Goal: Information Seeking & Learning: Check status

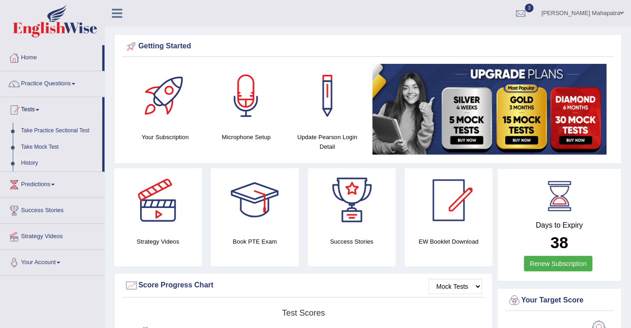
click at [34, 164] on link "History" at bounding box center [59, 163] width 85 height 16
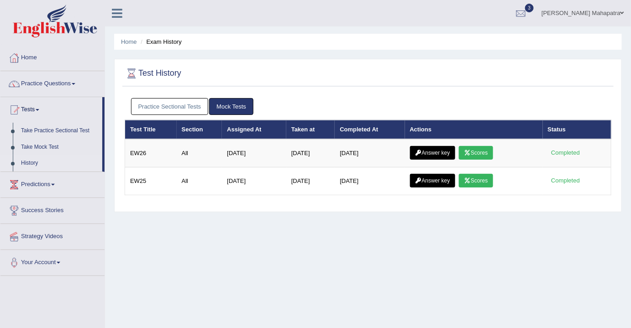
click at [172, 107] on link "Practice Sectional Tests" at bounding box center [170, 106] width 78 height 17
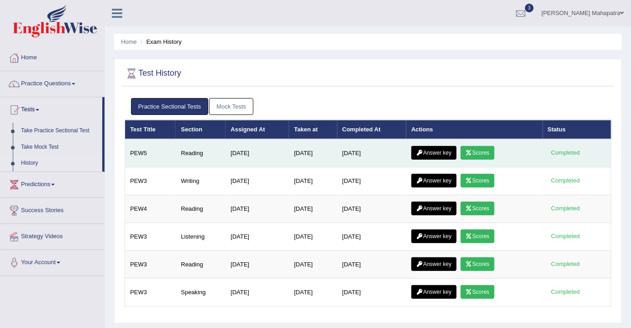
click at [444, 151] on link "Answer key" at bounding box center [433, 153] width 45 height 14
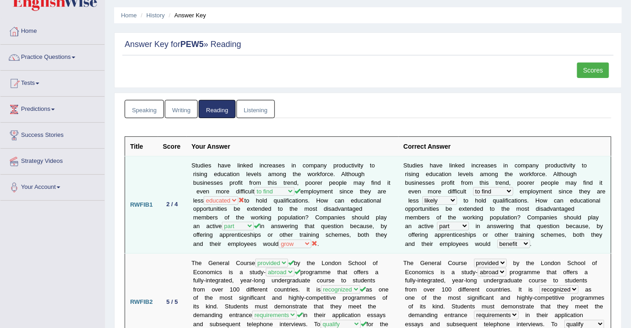
scroll to position [41, 0]
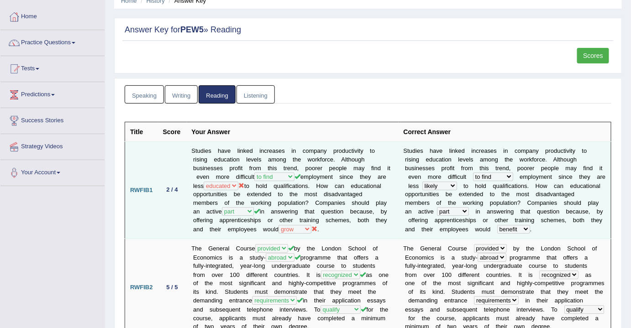
click at [454, 192] on b at bounding box center [453, 194] width 3 height 7
drag, startPoint x: 190, startPoint y: 147, endPoint x: 252, endPoint y: 146, distance: 62.1
click at [252, 146] on td "Studies have linked increases in company productivity to rising education level…" at bounding box center [293, 190] width 212 height 97
copy td "Studies have linked"
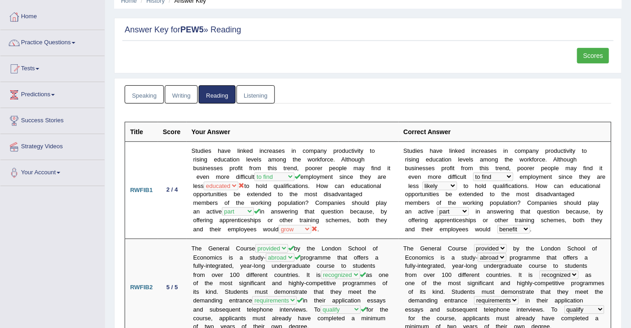
click at [389, 133] on th "Your Answer" at bounding box center [293, 132] width 212 height 20
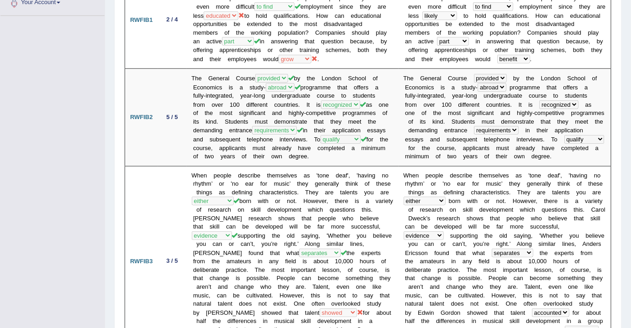
scroll to position [0, 0]
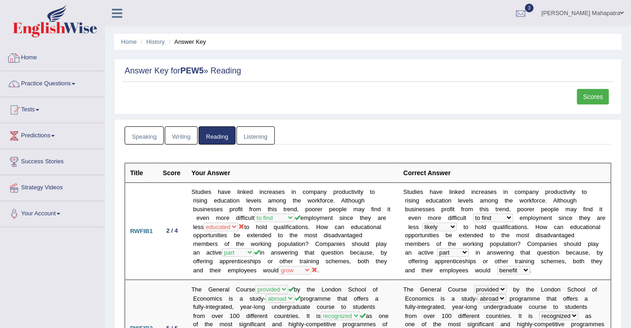
click at [27, 51] on link "Home" at bounding box center [52, 56] width 104 height 23
